Goal: Use online tool/utility

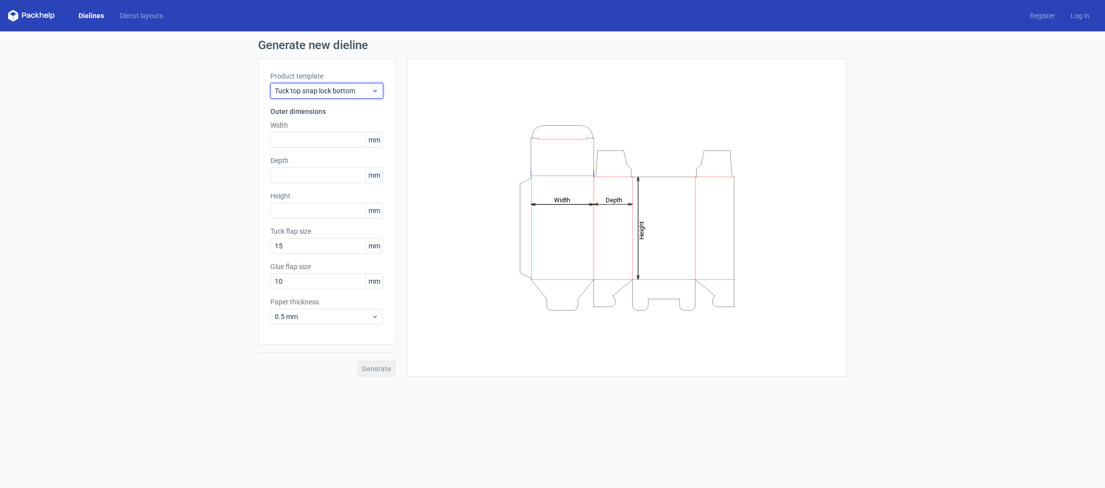
click at [361, 88] on span "Tuck top snap lock bottom" at bounding box center [323, 91] width 97 height 10
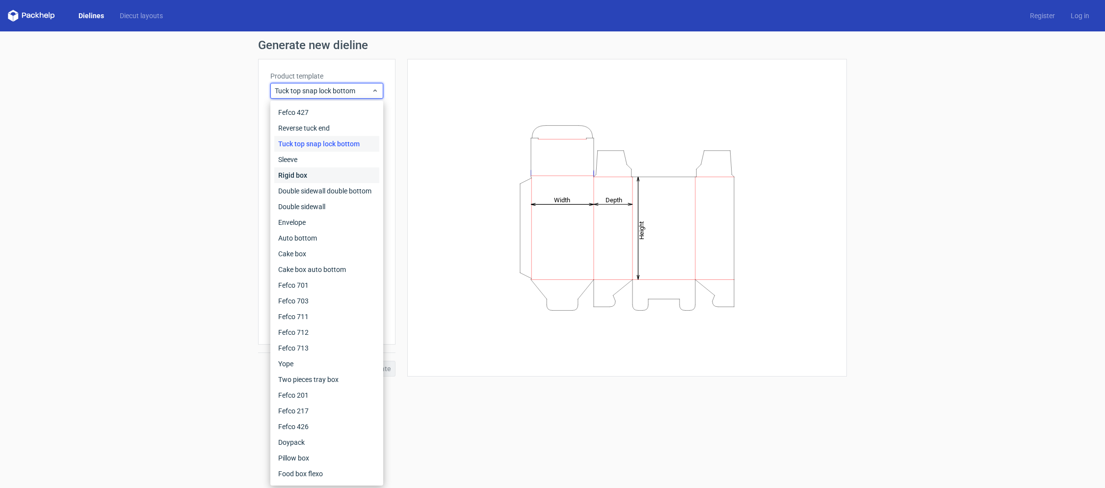
click at [321, 175] on div "Rigid box" at bounding box center [326, 175] width 105 height 16
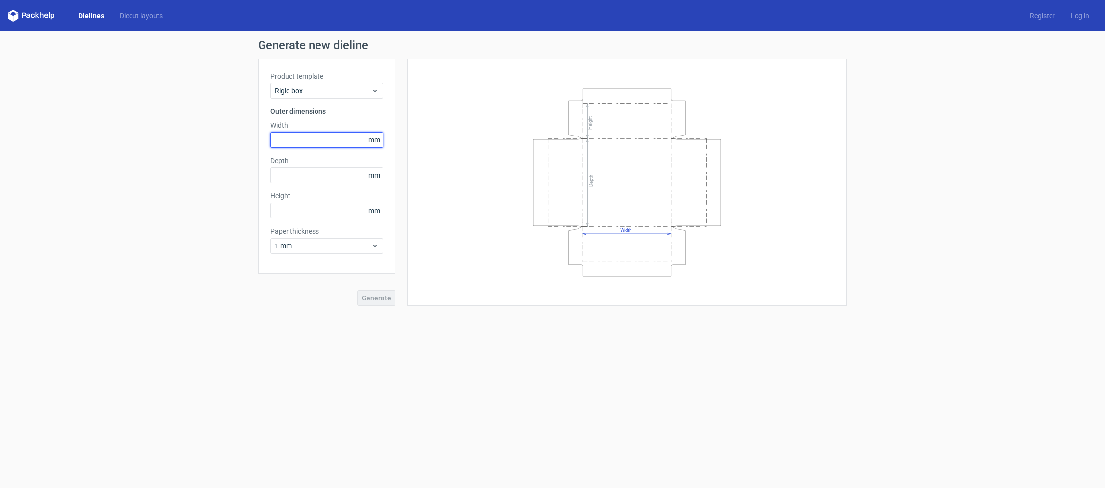
click at [312, 138] on input "text" at bounding box center [326, 140] width 113 height 16
click at [372, 247] on icon at bounding box center [375, 246] width 7 height 8
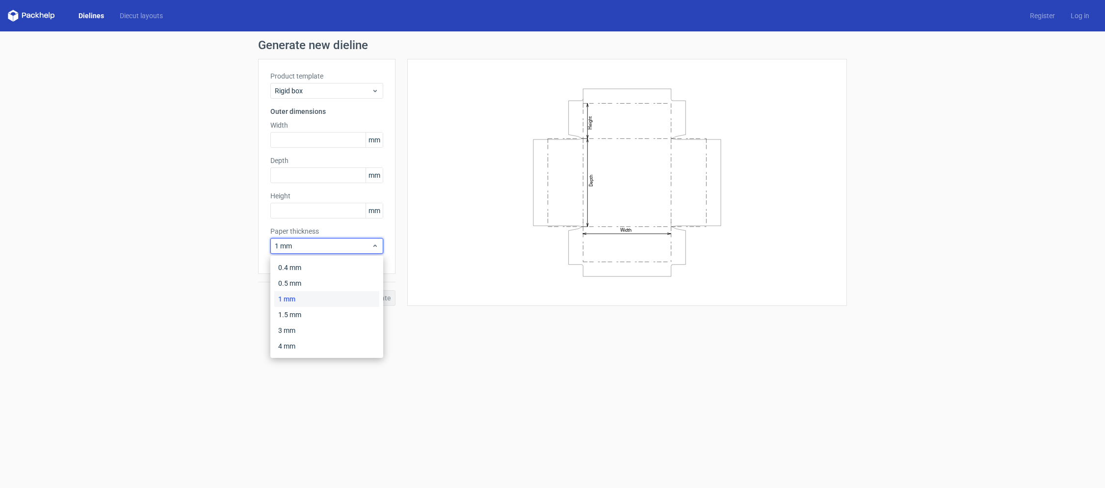
click at [375, 133] on span "mm" at bounding box center [374, 140] width 17 height 15
click at [375, 138] on span "mm" at bounding box center [374, 140] width 17 height 15
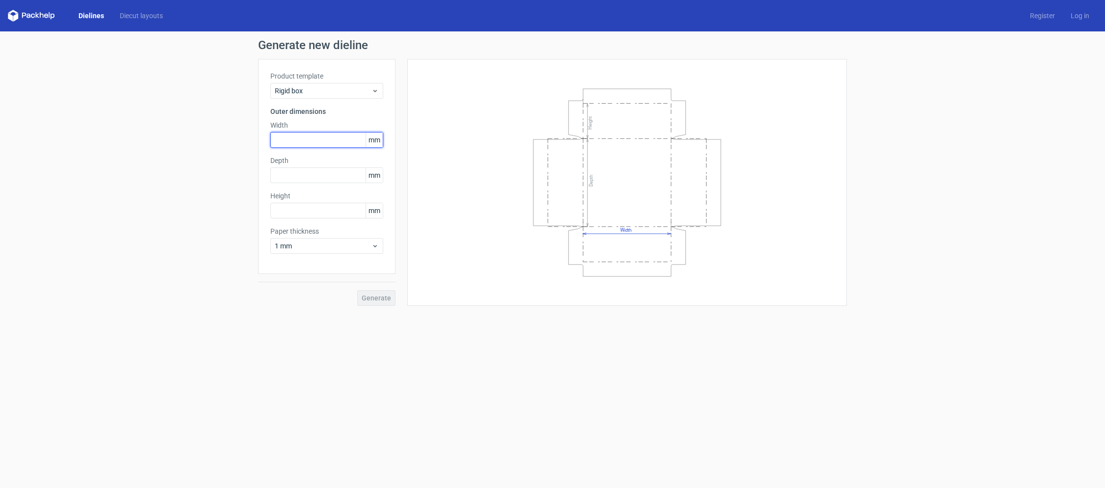
click at [320, 140] on input "text" at bounding box center [326, 140] width 113 height 16
click at [303, 114] on h3 "Outer dimensions" at bounding box center [326, 111] width 113 height 10
click at [327, 242] on span "1 mm" at bounding box center [323, 246] width 97 height 10
click at [335, 141] on input "text" at bounding box center [326, 140] width 113 height 16
click at [302, 139] on input "text" at bounding box center [326, 140] width 113 height 16
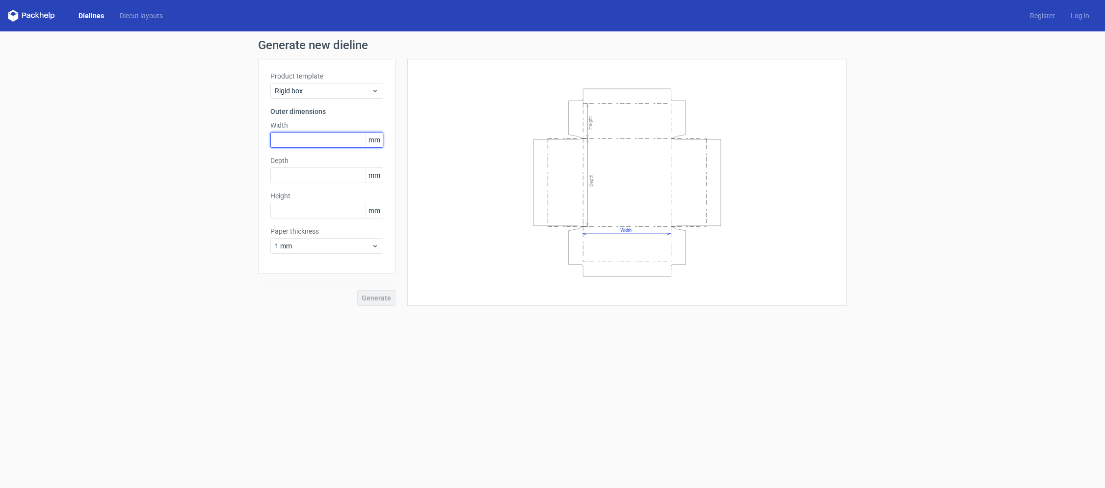
paste input "2032"
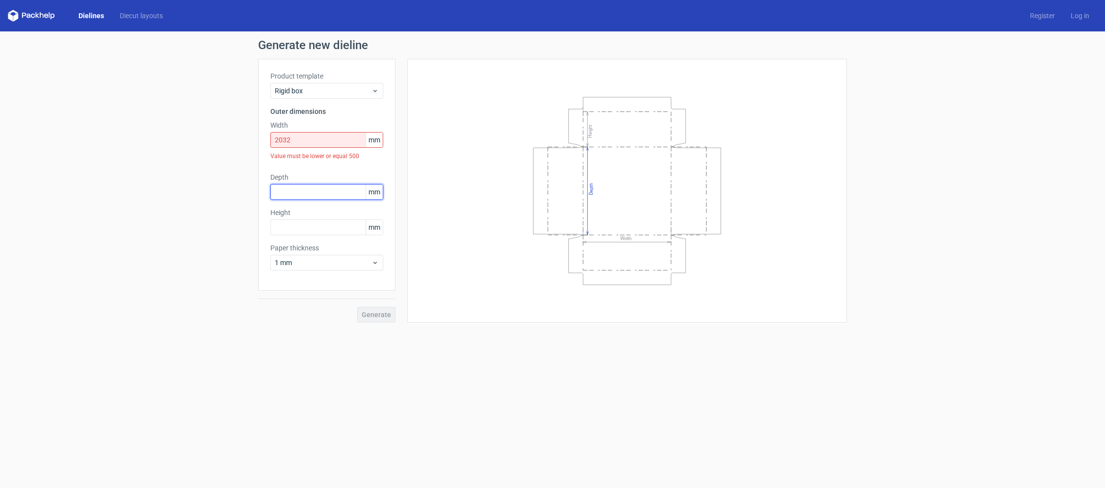
click at [299, 179] on div "Depth mm" at bounding box center [326, 185] width 113 height 27
click at [308, 138] on input "2032" at bounding box center [326, 140] width 113 height 16
click at [338, 143] on input "2032" at bounding box center [326, 140] width 113 height 16
drag, startPoint x: 317, startPoint y: 141, endPoint x: 210, endPoint y: 139, distance: 106.5
click at [210, 139] on div "Generate new dieline Product template Rigid box Outer dimensions Width 2032 mm …" at bounding box center [552, 180] width 1105 height 299
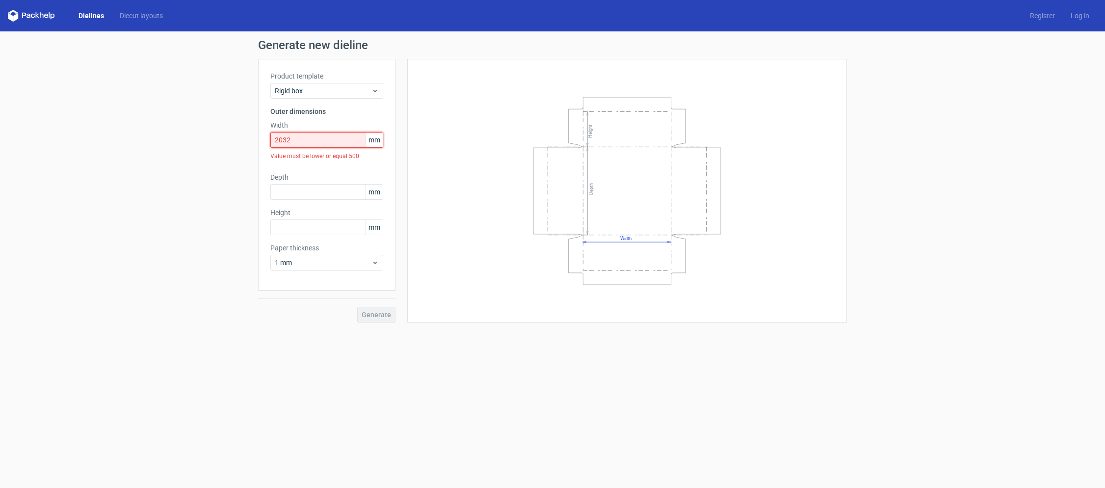
paste input "text"
click at [287, 141] on input "2032" at bounding box center [326, 140] width 113 height 16
type input "203"
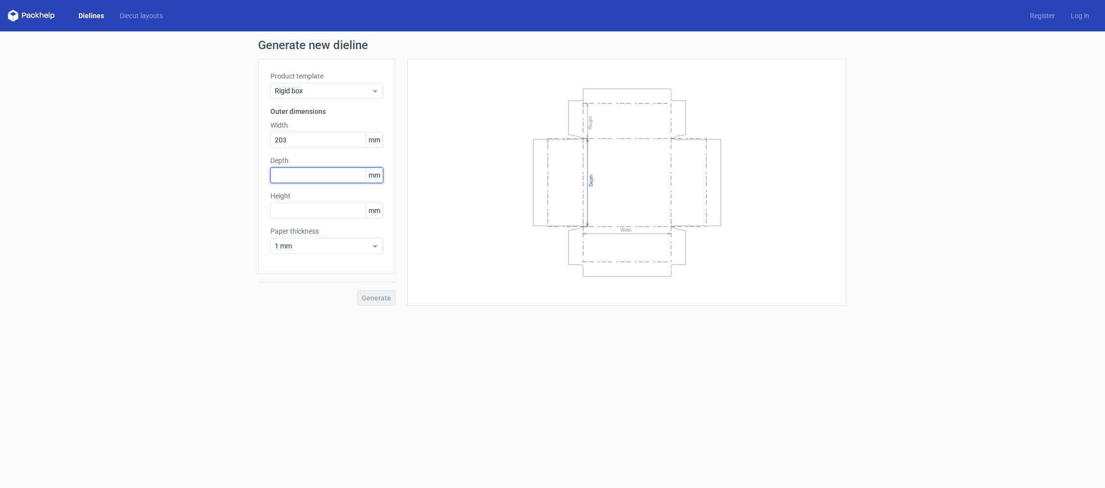
click at [282, 177] on input "text" at bounding box center [326, 175] width 113 height 16
